Goal: Task Accomplishment & Management: Complete application form

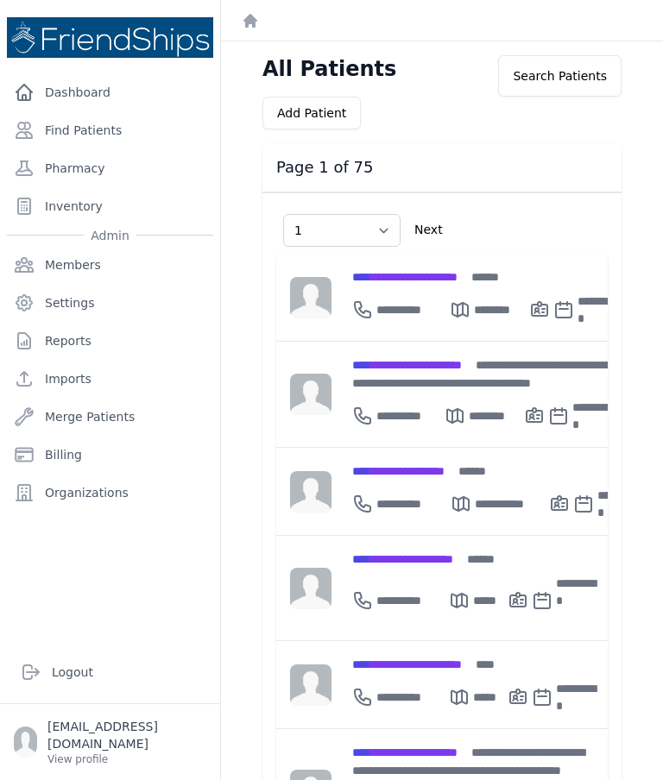
click at [66, 91] on link "Dashboard" at bounding box center [110, 92] width 206 height 35
click at [72, 129] on link "Find Patients" at bounding box center [110, 130] width 206 height 35
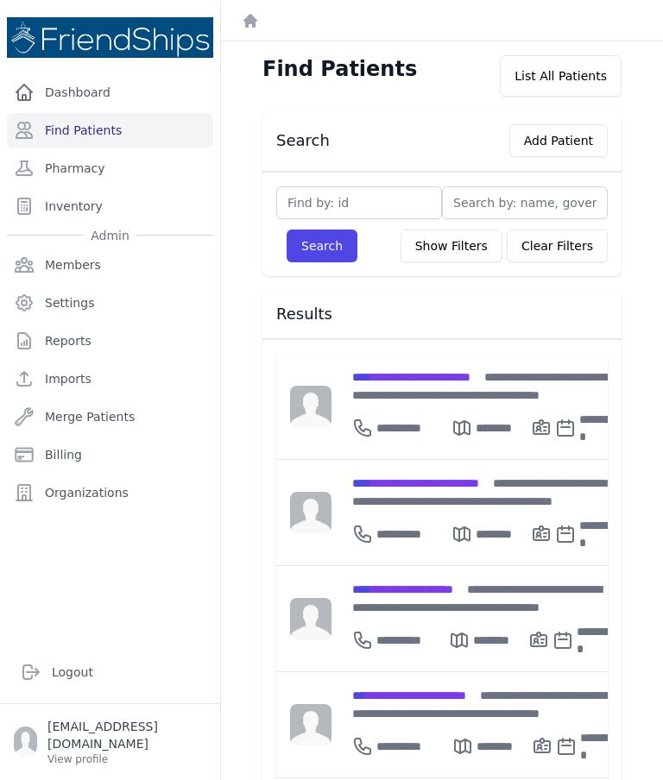
click at [412, 371] on span "**********" at bounding box center [411, 377] width 118 height 12
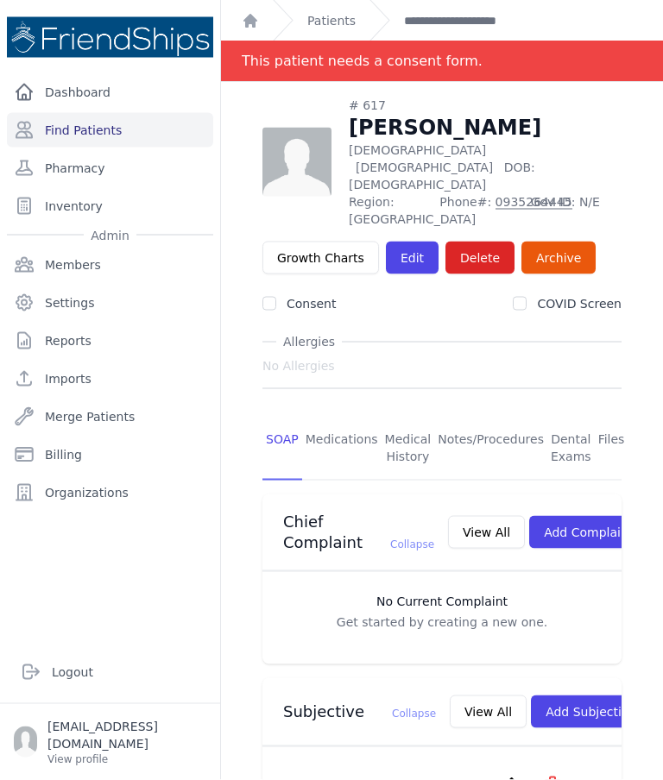
scroll to position [69, 0]
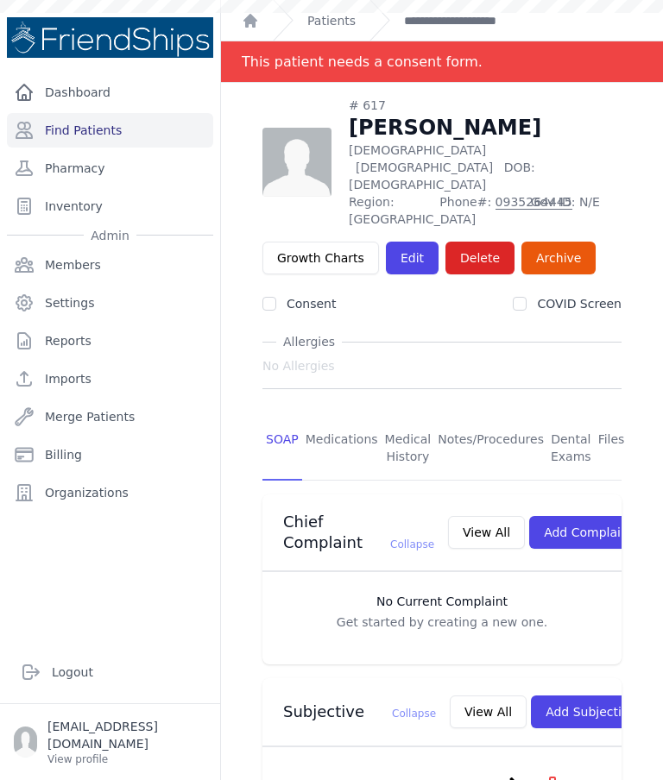
click at [83, 113] on link "Find Patients" at bounding box center [110, 130] width 206 height 35
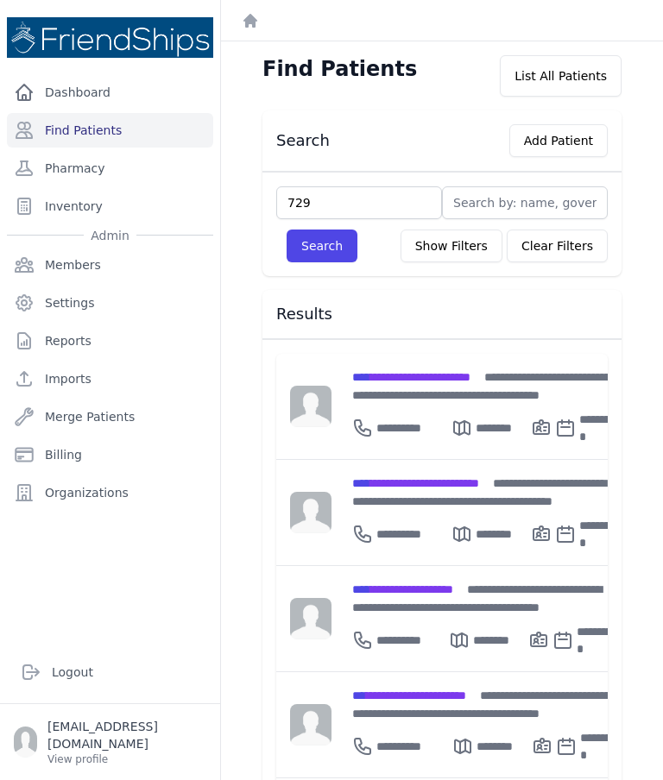
type input "729"
click at [333, 251] on button "Search" at bounding box center [321, 245] width 71 height 33
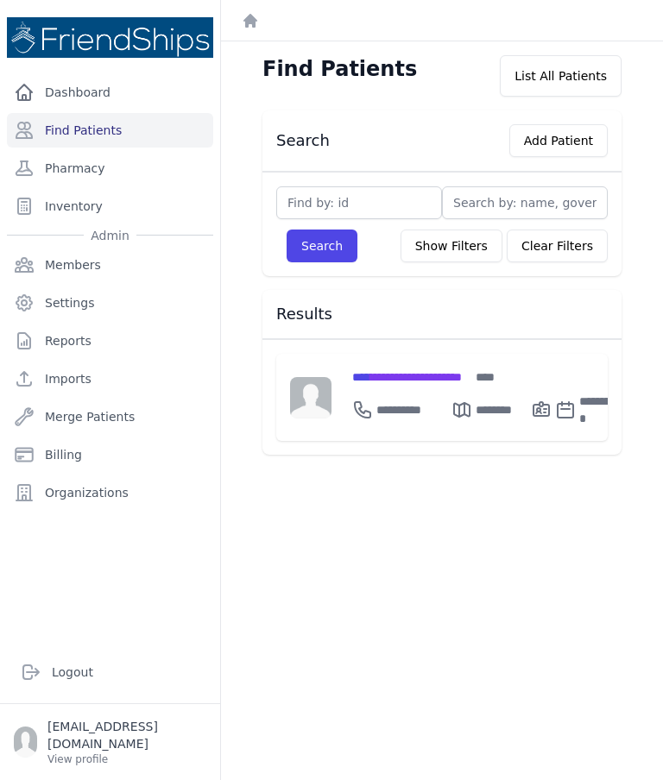
click at [458, 379] on span "**********" at bounding box center [407, 377] width 110 height 12
click at [462, 377] on span "**********" at bounding box center [407, 377] width 110 height 12
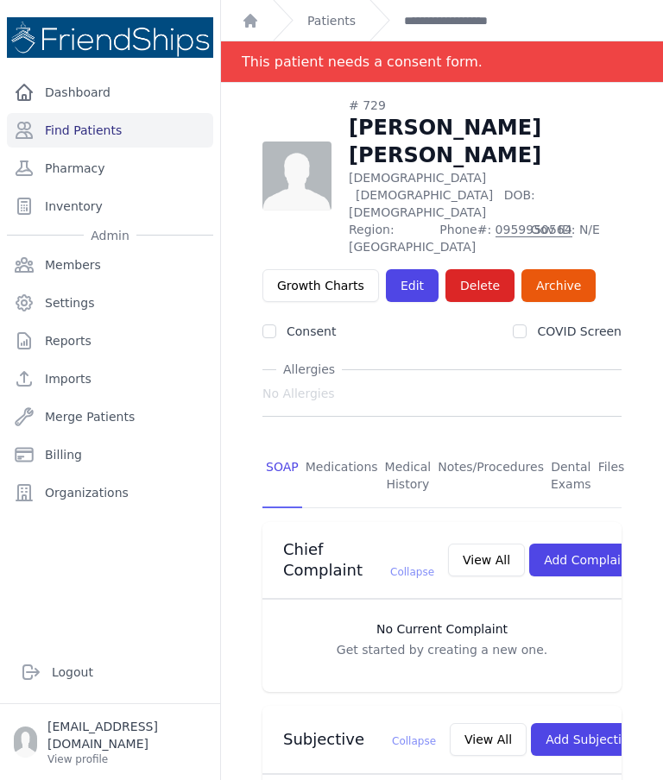
click at [82, 161] on link "Pharmacy" at bounding box center [110, 168] width 206 height 35
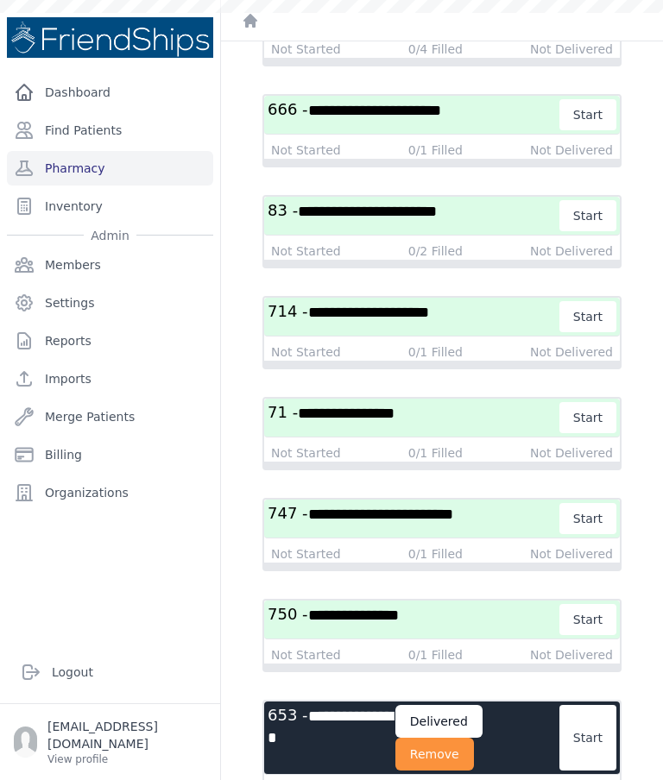
click at [453, 756] on button "Remove" at bounding box center [434, 754] width 79 height 33
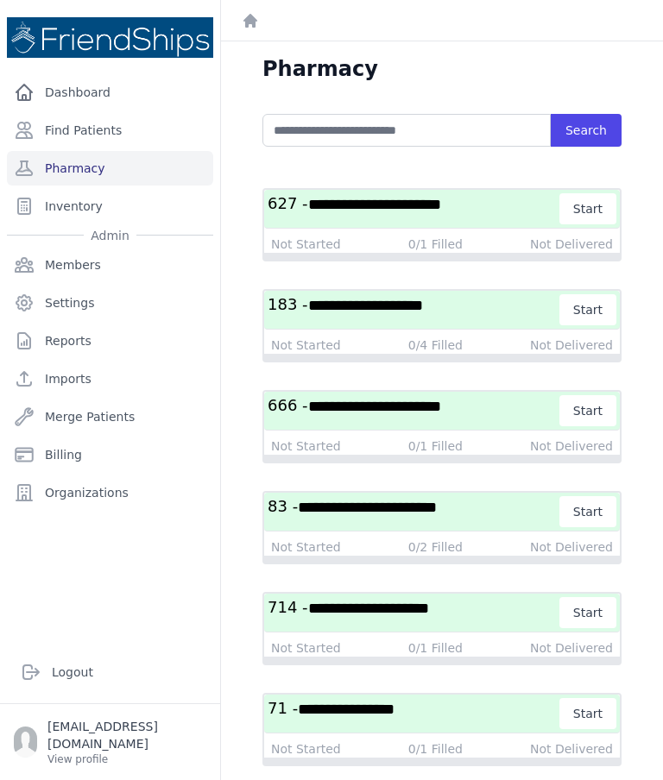
click at [387, 211] on span "**********" at bounding box center [374, 205] width 133 height 16
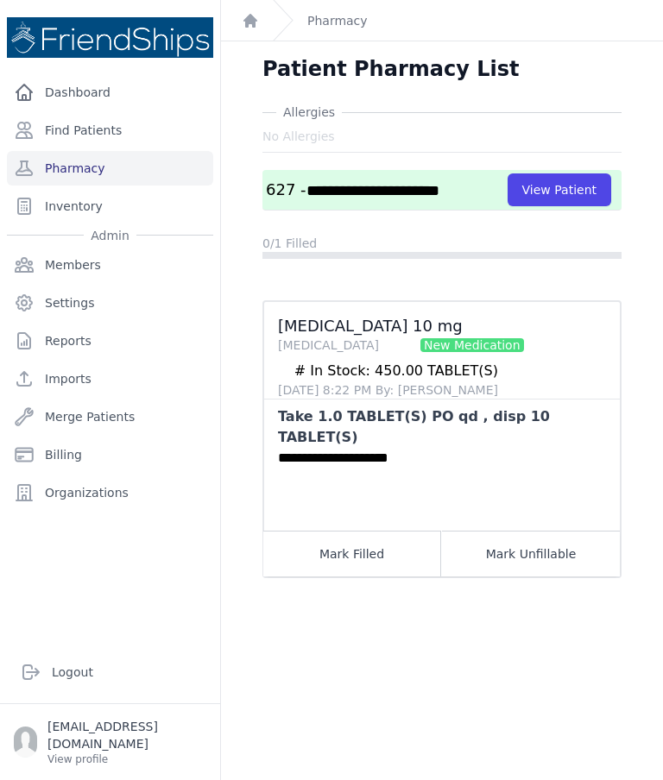
click at [88, 164] on link "Pharmacy" at bounding box center [110, 168] width 206 height 35
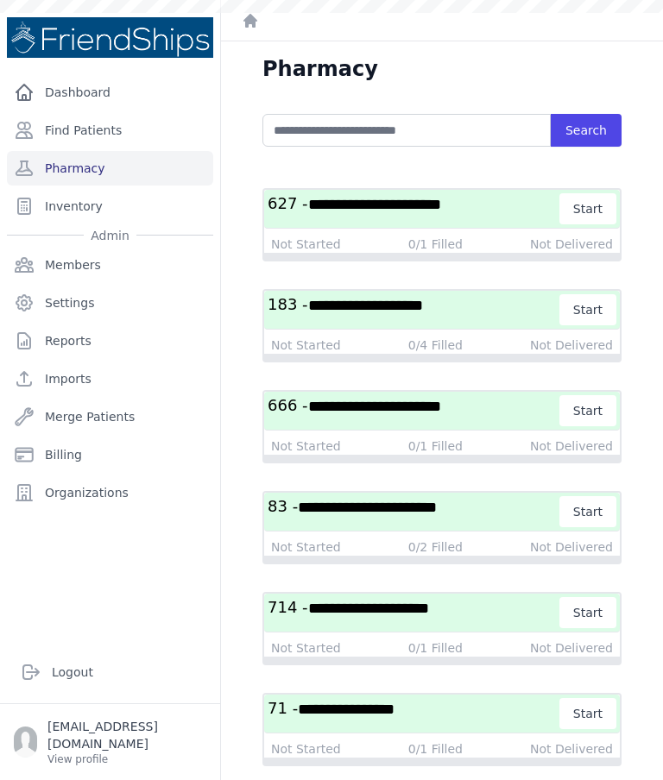
click at [347, 299] on span "**********" at bounding box center [365, 306] width 115 height 16
click at [351, 308] on span "**********" at bounding box center [365, 306] width 115 height 16
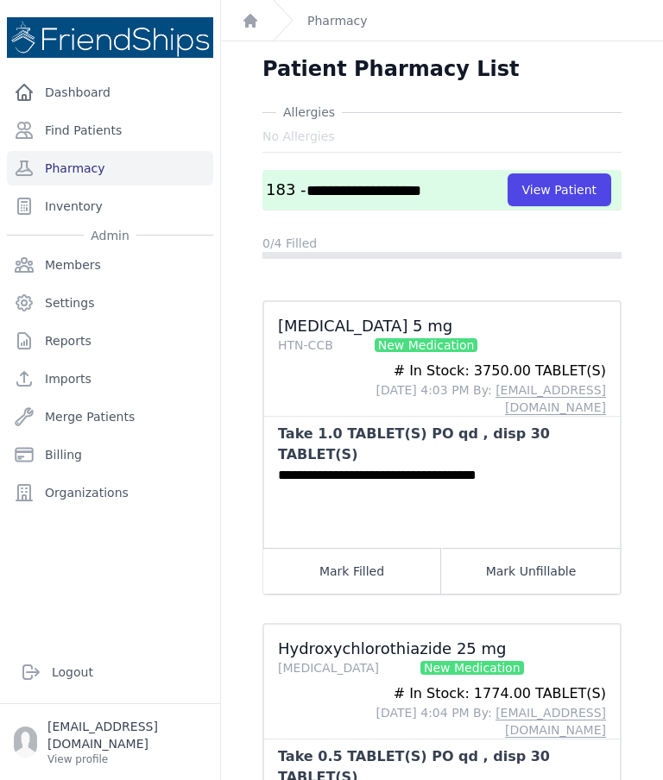
click at [551, 188] on button "View Patient" at bounding box center [559, 189] width 104 height 33
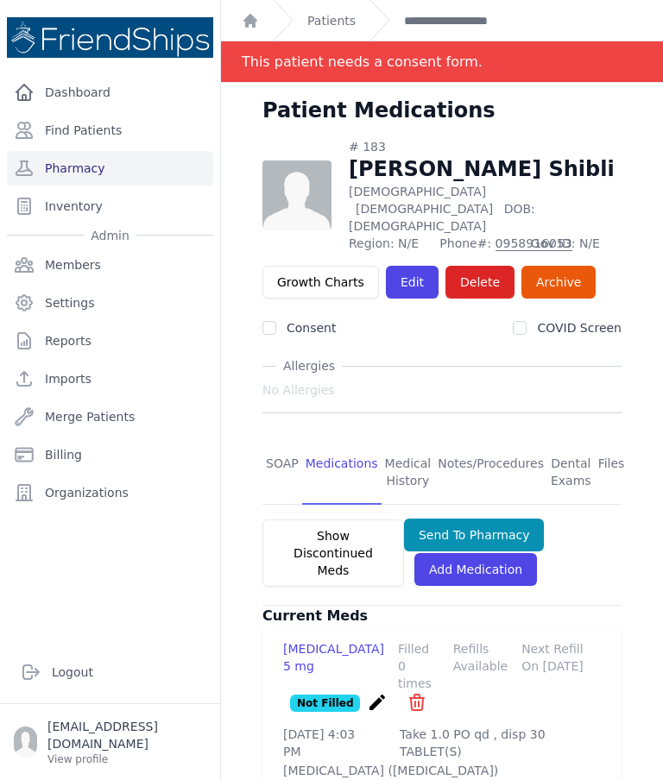
click at [281, 441] on link "SOAP" at bounding box center [282, 473] width 40 height 64
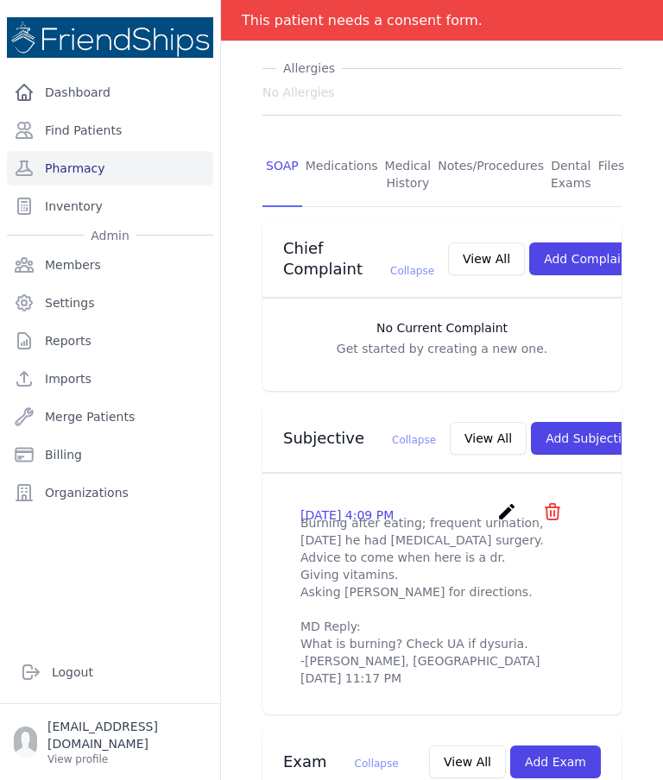
scroll to position [298, 0]
click at [503, 512] on icon "create" at bounding box center [506, 511] width 21 height 21
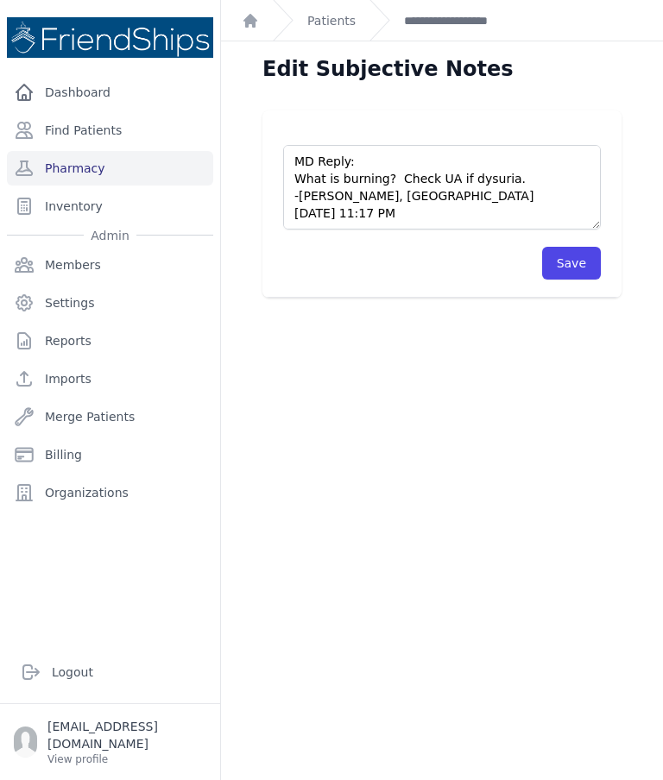
scroll to position [104, 0]
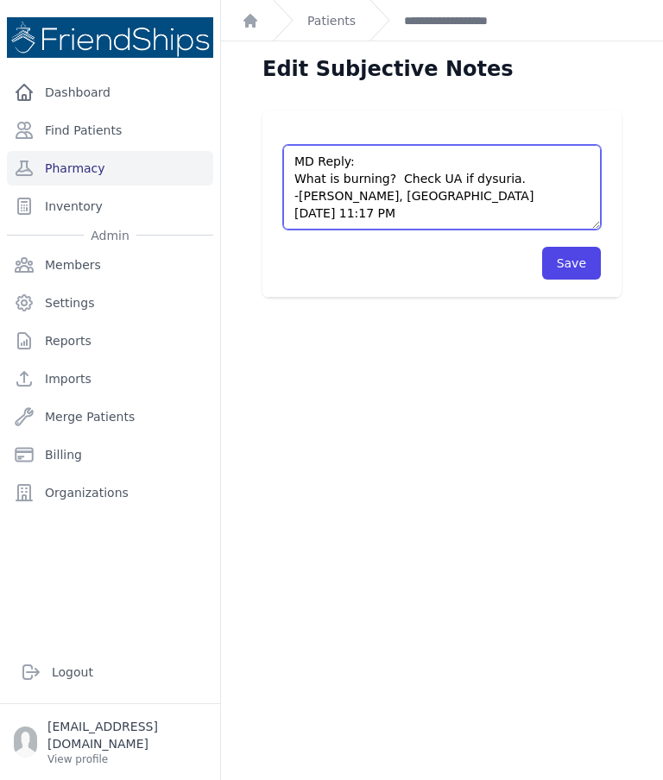
click at [454, 205] on textarea "Burning after eating; frequent urination, 2years ago he had prostate surgery. A…" at bounding box center [441, 187] width 317 height 85
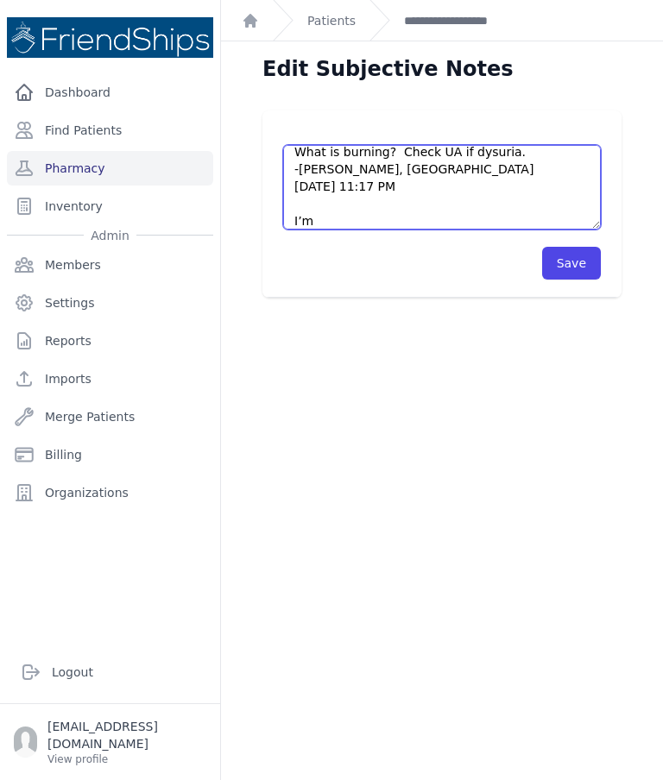
scroll to position [130, 0]
click at [351, 222] on textarea "Burning after eating; frequent urination, 2years ago he had prostate surgery. A…" at bounding box center [441, 187] width 317 height 85
click at [461, 211] on textarea "Burning after eating; frequent urination, 2years ago he had prostate surgery. A…" at bounding box center [441, 187] width 317 height 85
click at [348, 216] on textarea "Burning after eating; frequent urination, 2years ago he had prostate surgery. A…" at bounding box center [441, 187] width 317 height 85
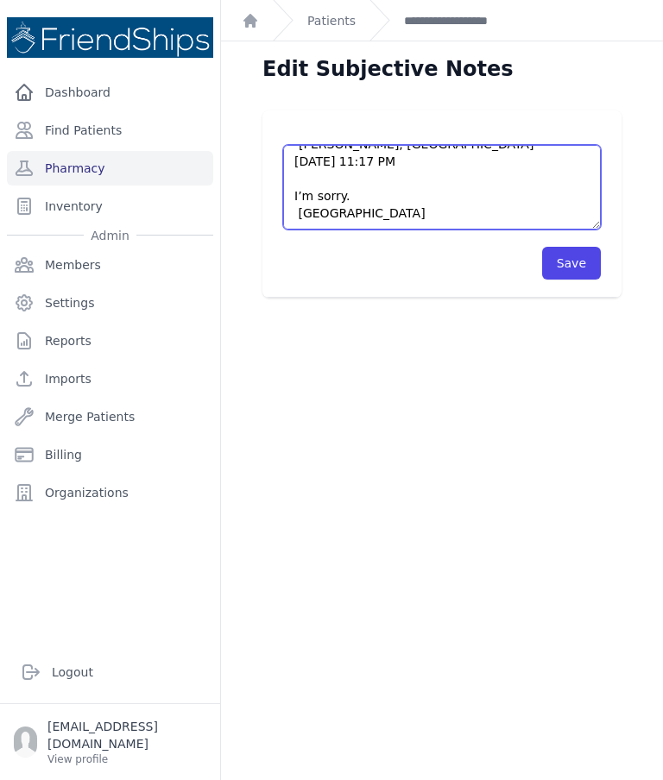
click at [421, 209] on textarea "Burning after eating; frequent urination, 2years ago he had prostate surgery. A…" at bounding box center [441, 187] width 317 height 85
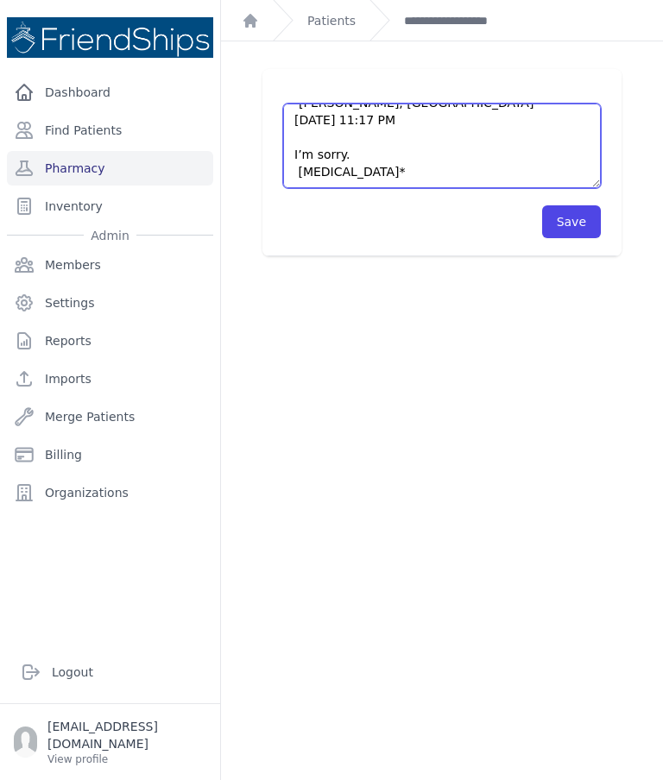
scroll to position [41, 0]
click at [296, 172] on textarea "Burning after eating; frequent urination, 2years ago he had prostate surgery. A…" at bounding box center [441, 146] width 317 height 85
click at [419, 162] on textarea "Burning after eating; frequent urination, 2years ago he had prostate surgery. A…" at bounding box center [441, 146] width 317 height 85
click at [395, 171] on textarea "Burning after eating; frequent urination, 2years ago he had prostate surgery. A…" at bounding box center [441, 146] width 317 height 85
click at [357, 141] on textarea "Burning after eating; frequent urination, 2years ago he had prostate surgery. A…" at bounding box center [441, 146] width 317 height 85
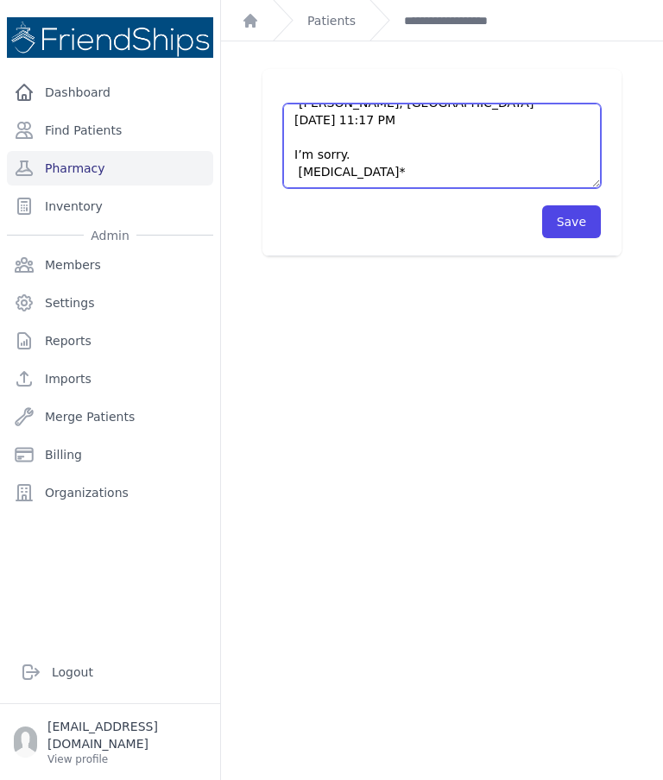
click at [364, 158] on textarea "Burning after eating; frequent urination, 2years ago he had prostate surgery. A…" at bounding box center [441, 146] width 317 height 85
click at [384, 167] on textarea "Burning after eating; frequent urination, 2years ago he had prostate surgery. A…" at bounding box center [441, 146] width 317 height 85
click at [435, 166] on textarea "Burning after eating; frequent urination, 2years ago he had prostate surgery. A…" at bounding box center [441, 146] width 317 height 85
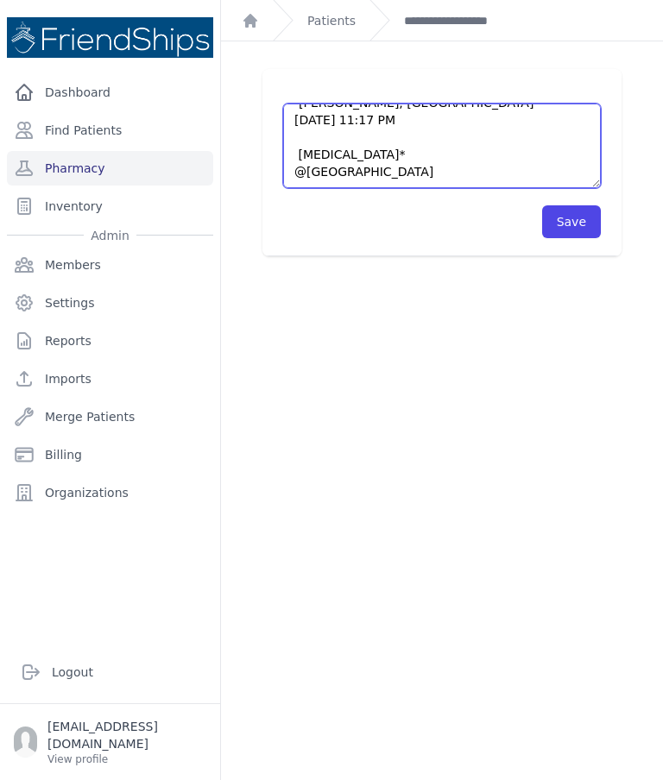
type textarea "Burning after eating; frequent urination, 2years ago he had prostate surgery. A…"
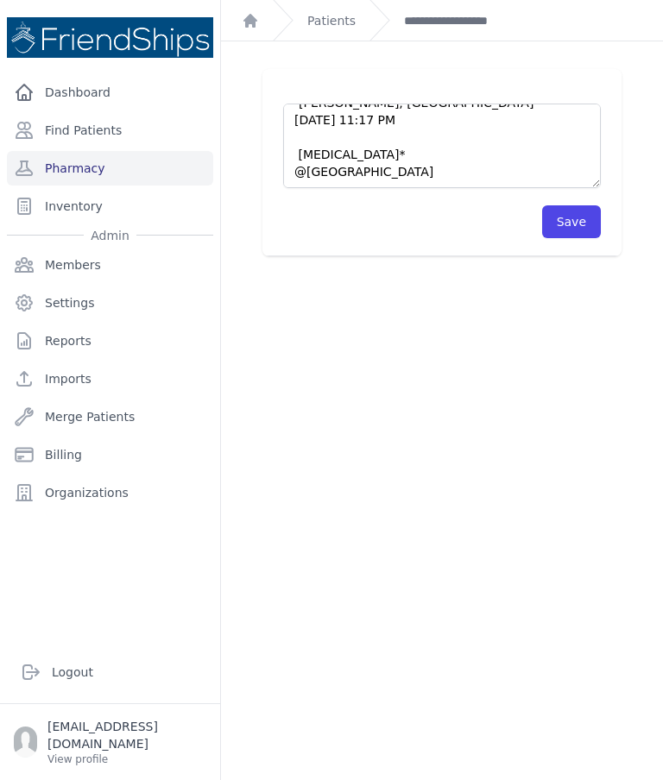
click at [597, 215] on button "Save" at bounding box center [571, 221] width 59 height 33
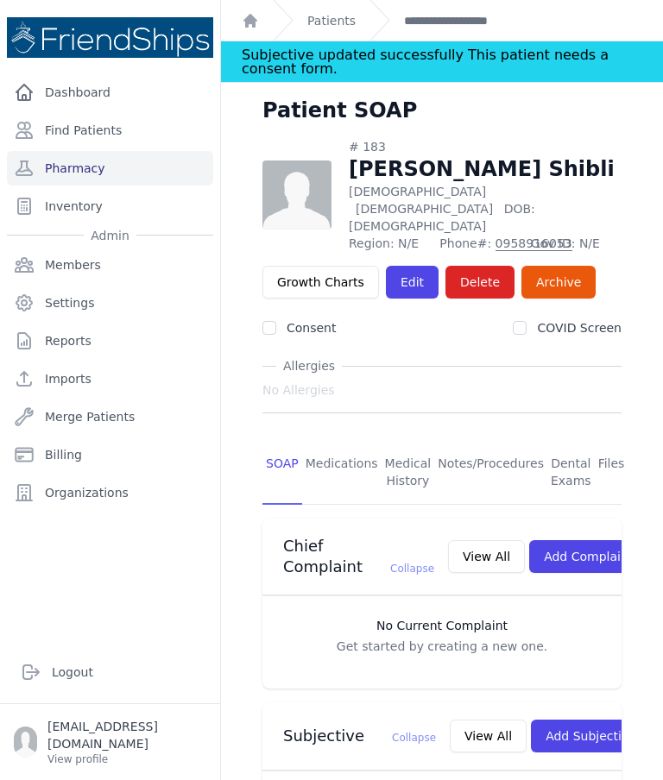
click at [329, 18] on link "Patients" at bounding box center [331, 20] width 48 height 17
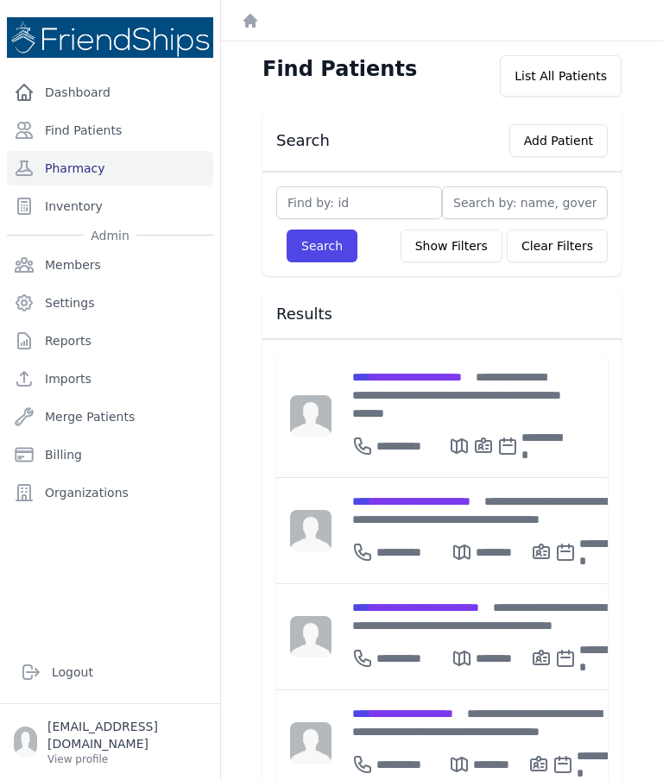
click at [440, 601] on div "**********" at bounding box center [486, 616] width 268 height 36
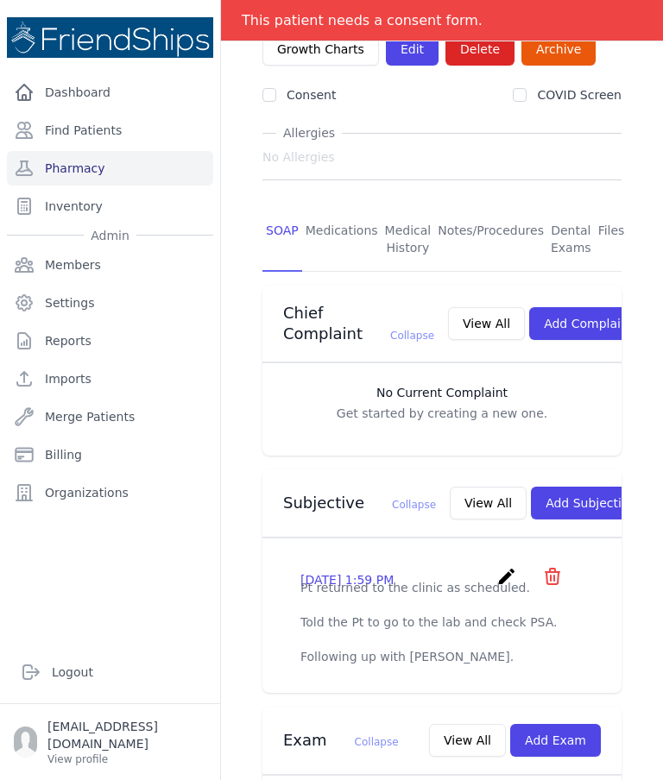
scroll to position [211, 0]
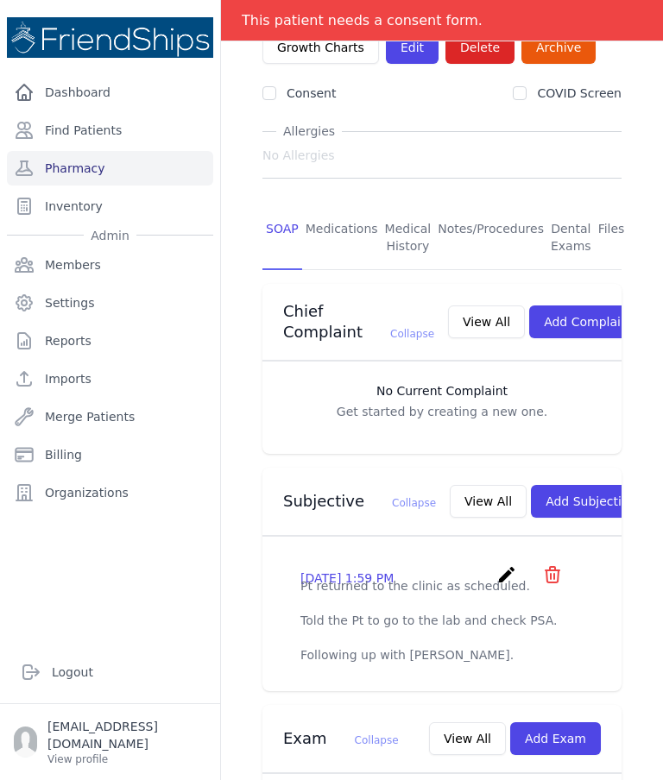
click at [449, 493] on button "View All" at bounding box center [487, 501] width 77 height 33
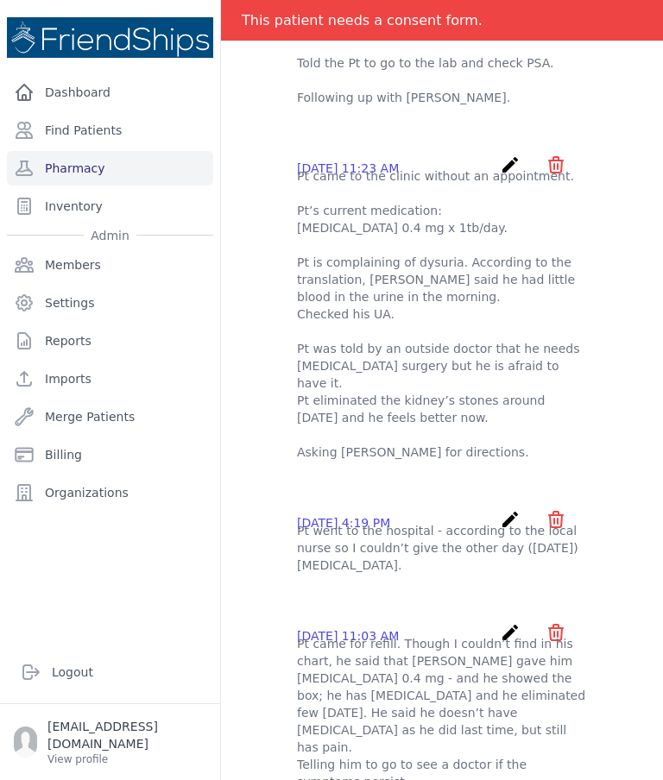
scroll to position [0, 0]
